Goal: Task Accomplishment & Management: Use online tool/utility

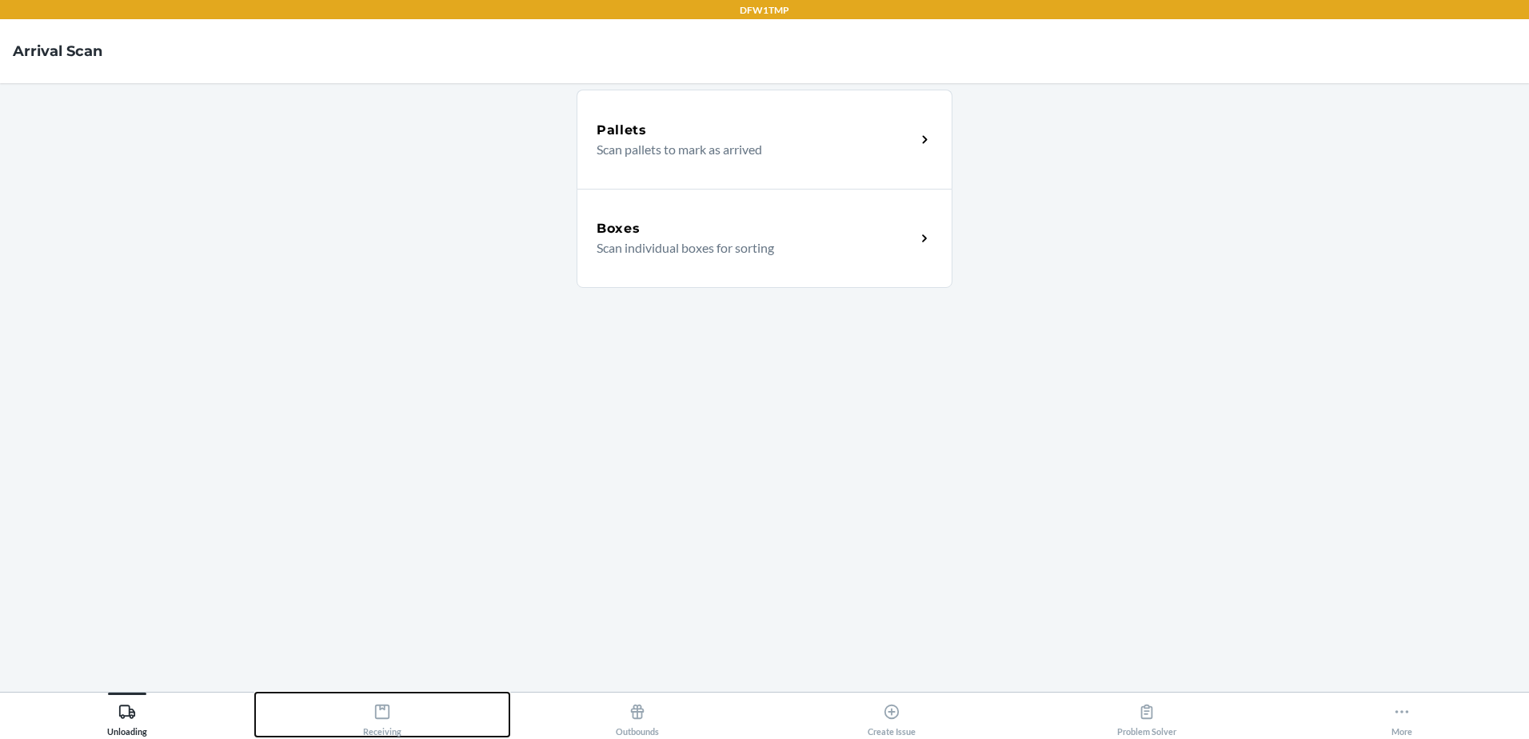
click at [413, 731] on button "Receiving" at bounding box center [382, 714] width 255 height 44
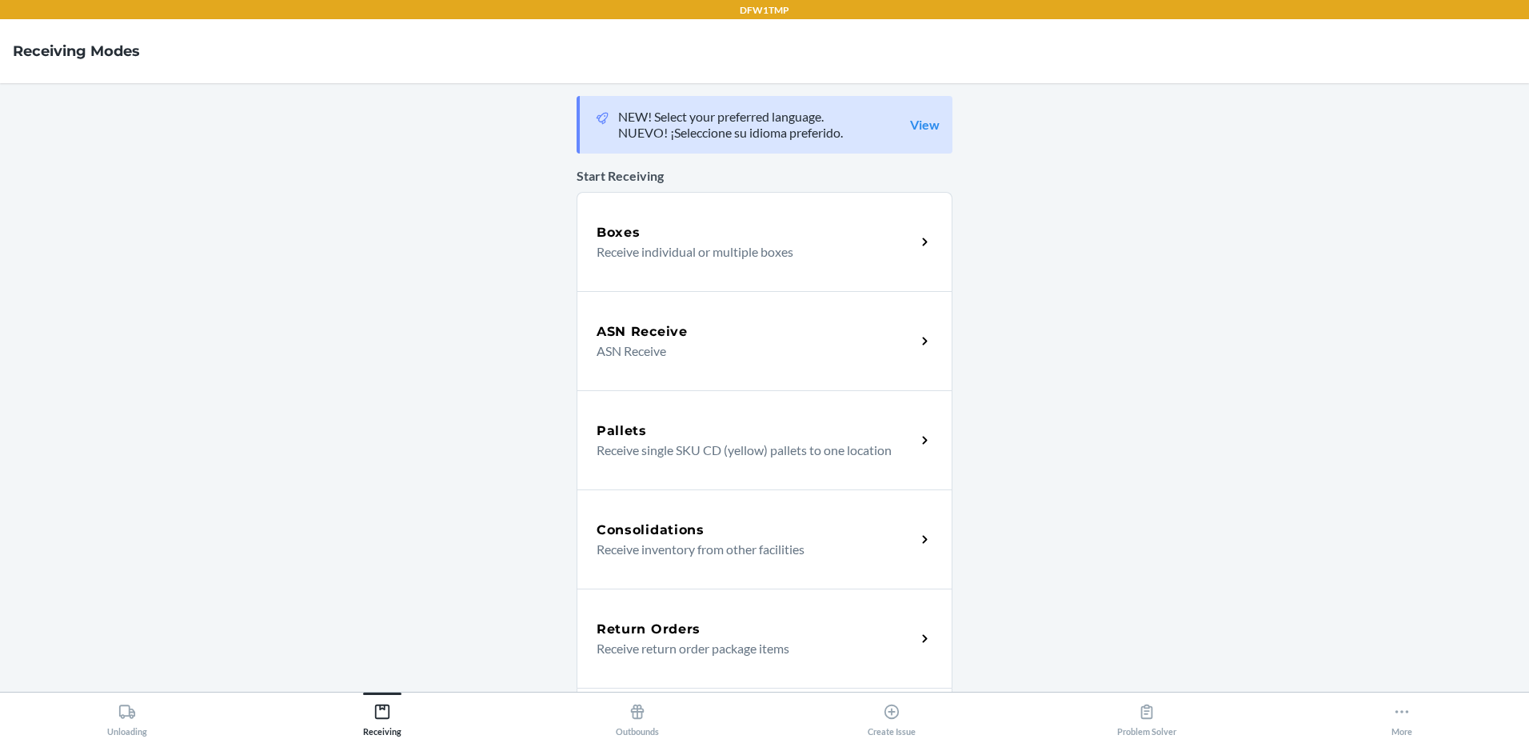
click at [764, 362] on div "ASN Receive ASN Receive" at bounding box center [764, 340] width 376 height 99
